Goal: Information Seeking & Learning: Check status

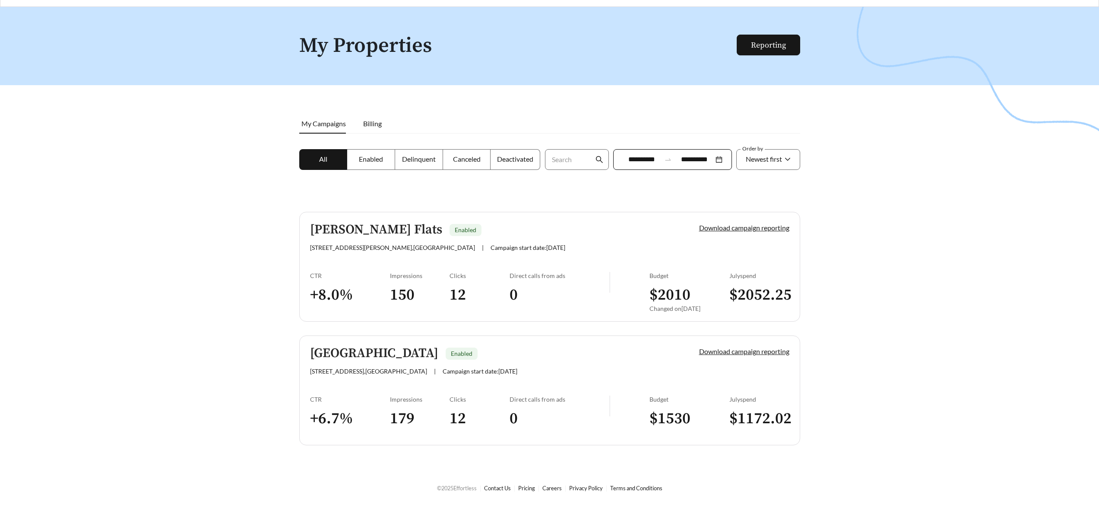
scroll to position [28, 0]
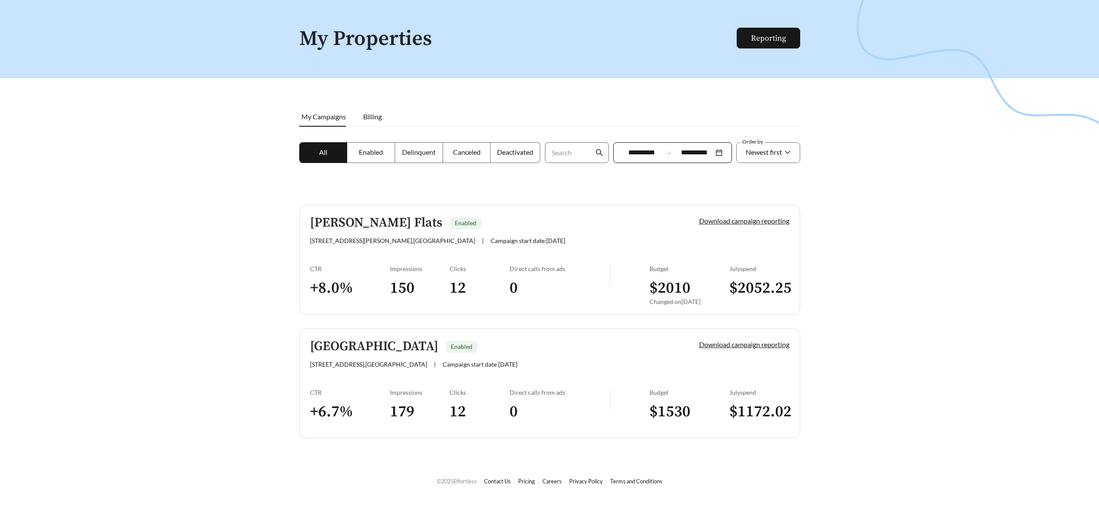
click at [557, 355] on div "[GEOGRAPHIC_DATA] Enabled [STREET_ADDRESS] | Campaign start date: [DATE]" at bounding box center [490, 353] width 360 height 29
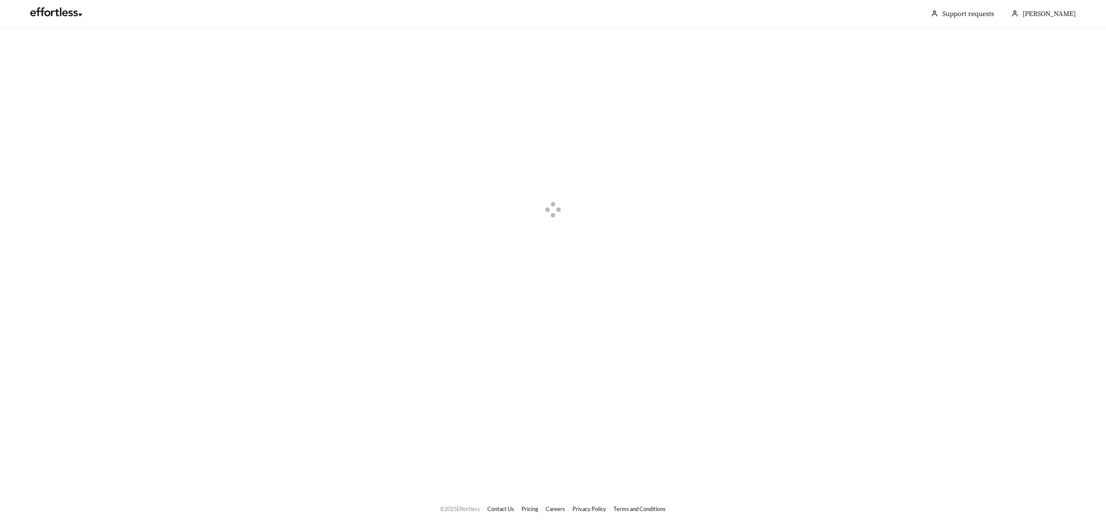
click at [534, 368] on div at bounding box center [553, 211] width 1106 height 366
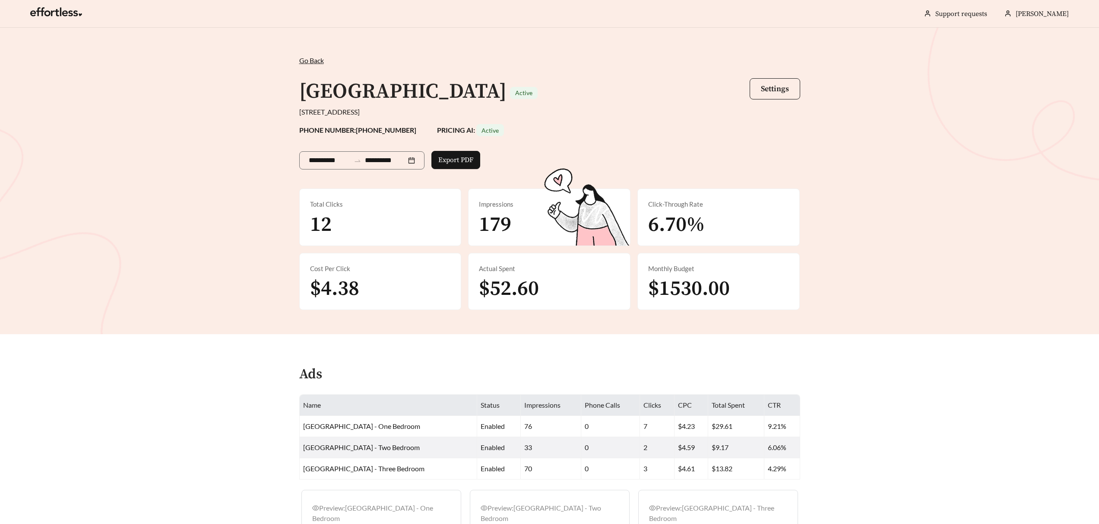
click at [315, 60] on span "Go Back" at bounding box center [311, 60] width 25 height 8
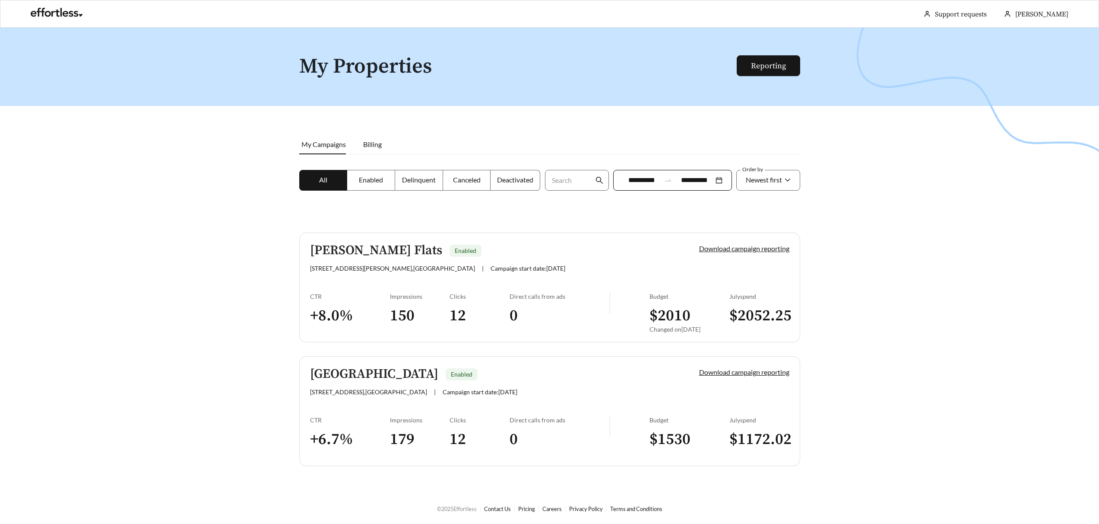
click at [540, 255] on div "[PERSON_NAME] Flats Enabled" at bounding box center [490, 250] width 360 height 14
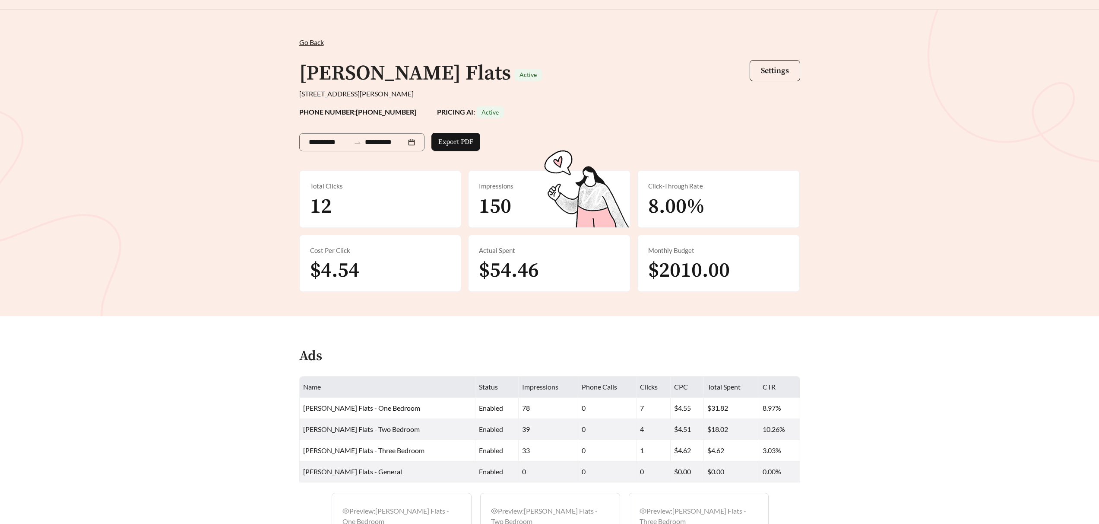
scroll to position [11, 0]
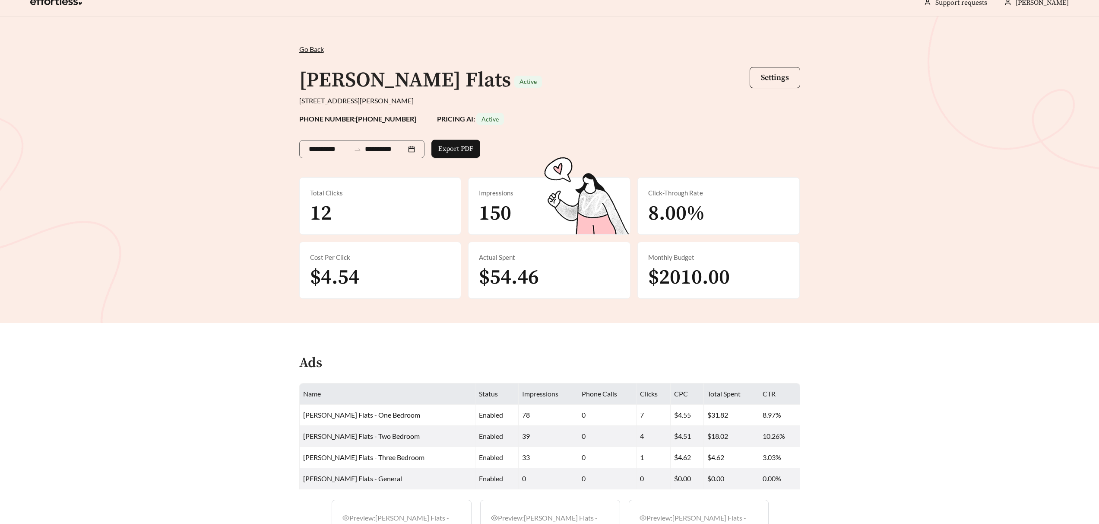
click at [310, 47] on span "Go Back" at bounding box center [311, 49] width 25 height 8
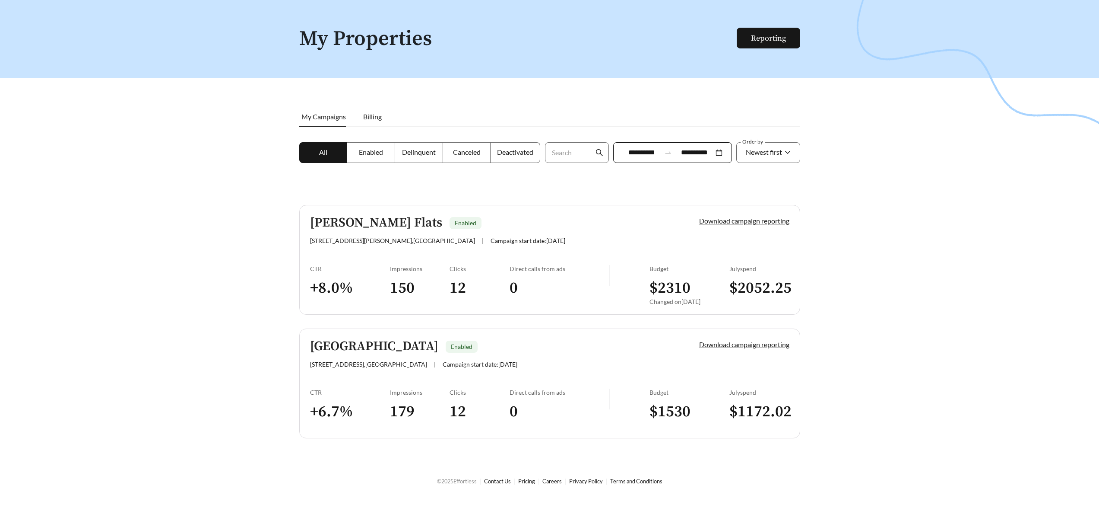
click at [578, 355] on div "[GEOGRAPHIC_DATA] Enabled [STREET_ADDRESS] | Campaign start date: [DATE]" at bounding box center [490, 353] width 360 height 29
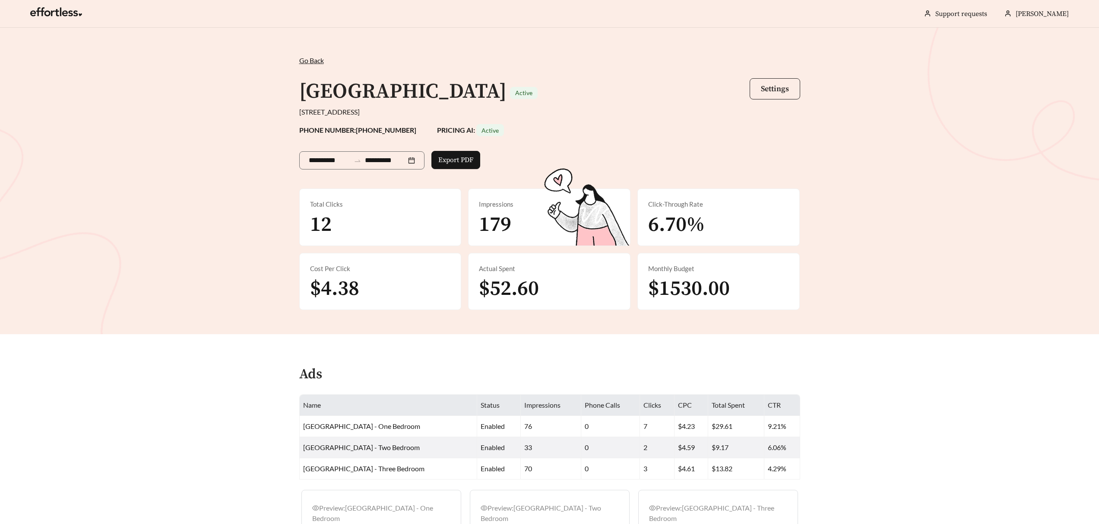
click at [781, 83] on button "Settings" at bounding box center [775, 88] width 51 height 21
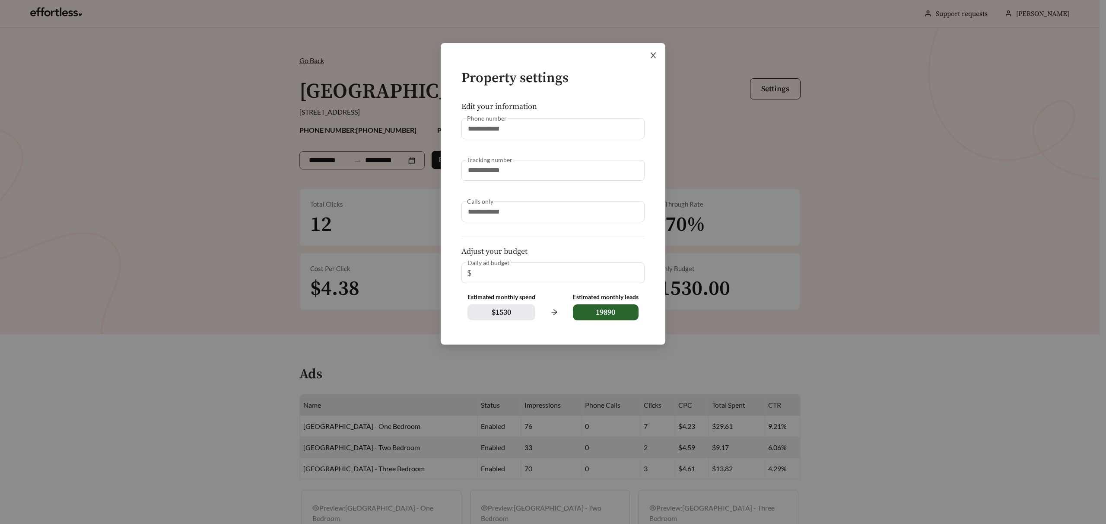
click at [656, 54] on icon "close" at bounding box center [653, 55] width 8 height 8
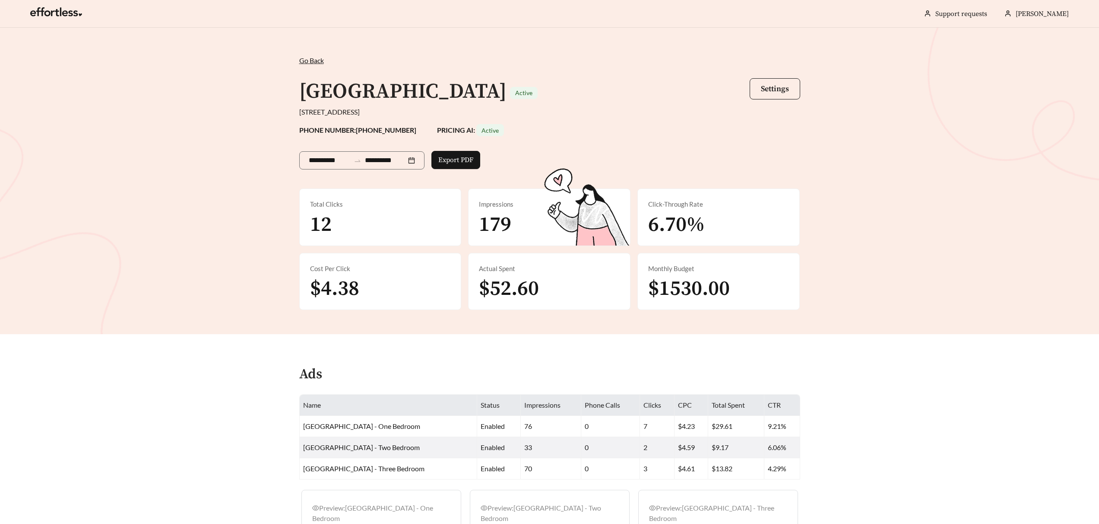
click at [302, 57] on span "Go Back" at bounding box center [311, 60] width 25 height 8
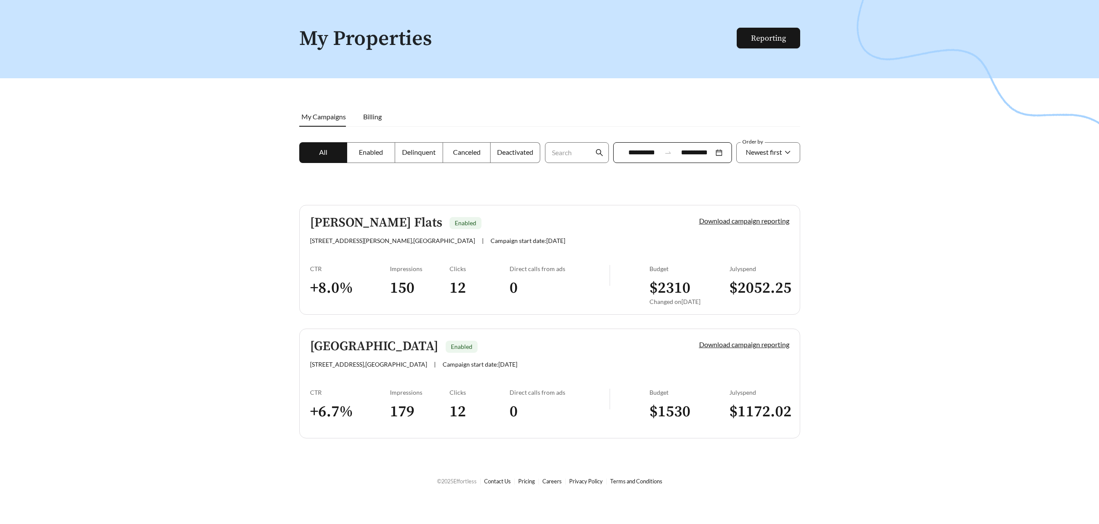
click at [619, 242] on div "[STREET_ADDRESS][PERSON_NAME] | Campaign start date: [DATE]" at bounding box center [490, 240] width 360 height 7
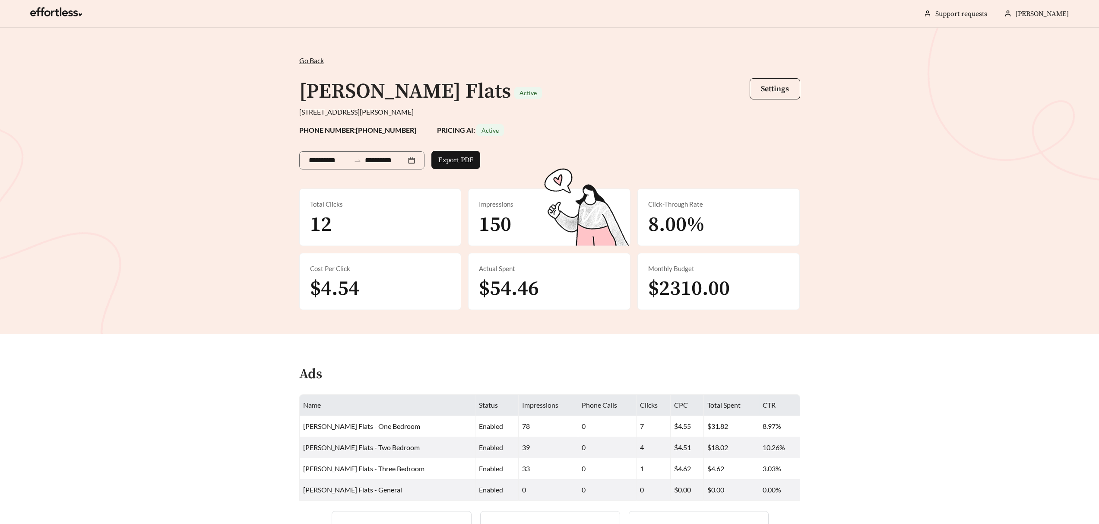
click at [308, 57] on span "Go Back" at bounding box center [311, 60] width 25 height 8
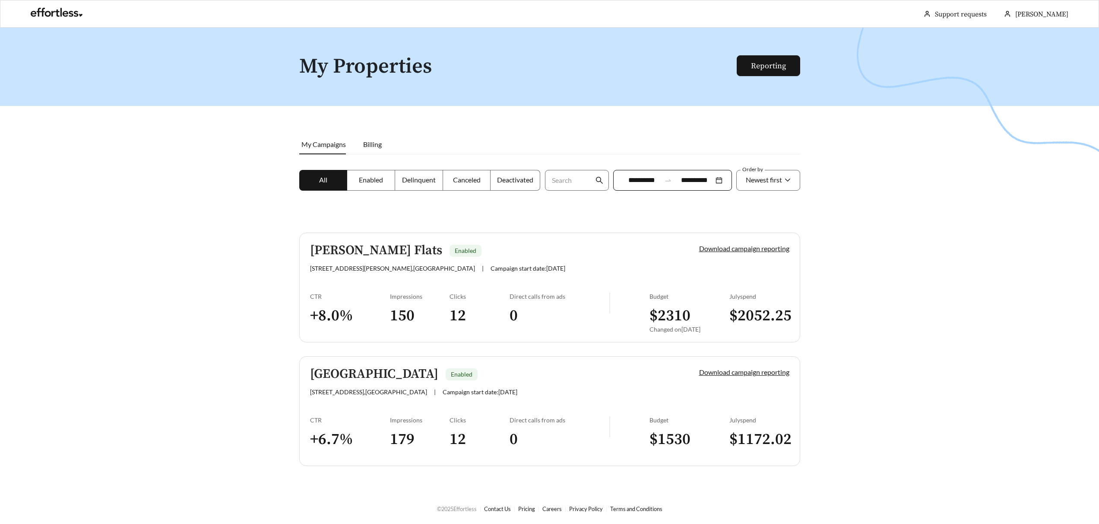
scroll to position [28, 0]
